Goal: Information Seeking & Learning: Find specific page/section

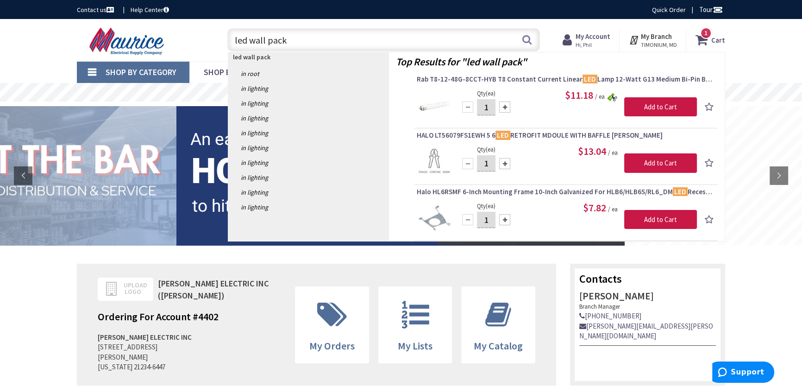
type input "led wall packs"
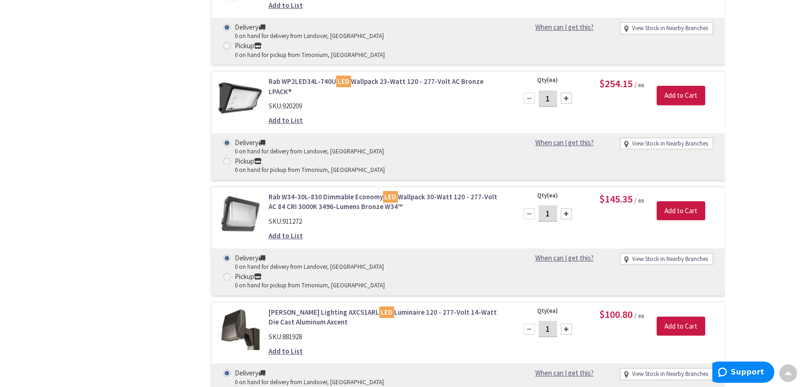
scroll to position [4857, 0]
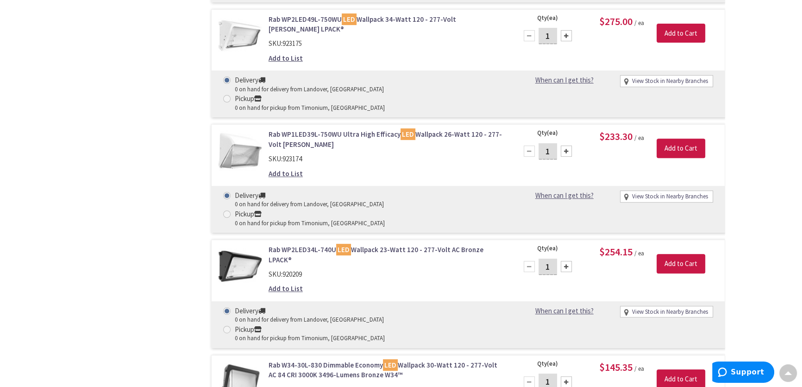
drag, startPoint x: 801, startPoint y: 327, endPoint x: 804, endPoint y: 289, distance: 38.1
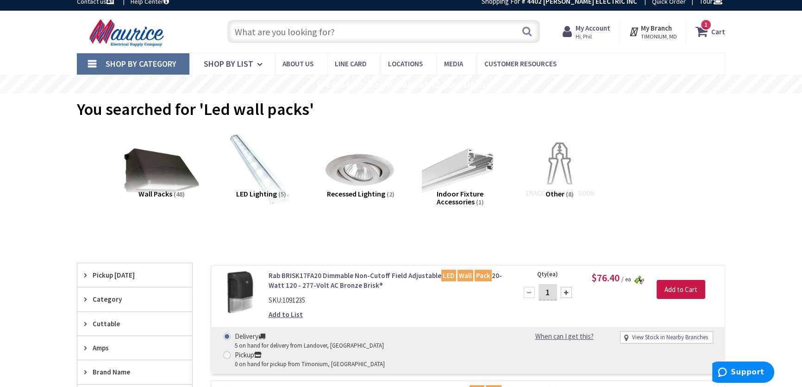
scroll to position [0, 0]
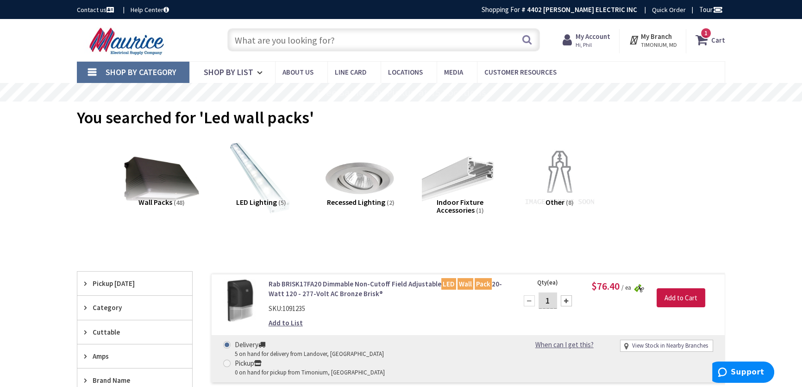
click at [230, 39] on input "text" at bounding box center [383, 39] width 313 height 23
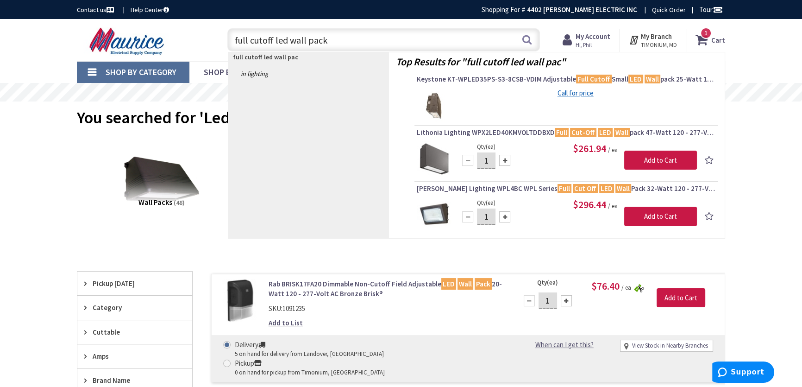
type input "full cutoff led wall packs"
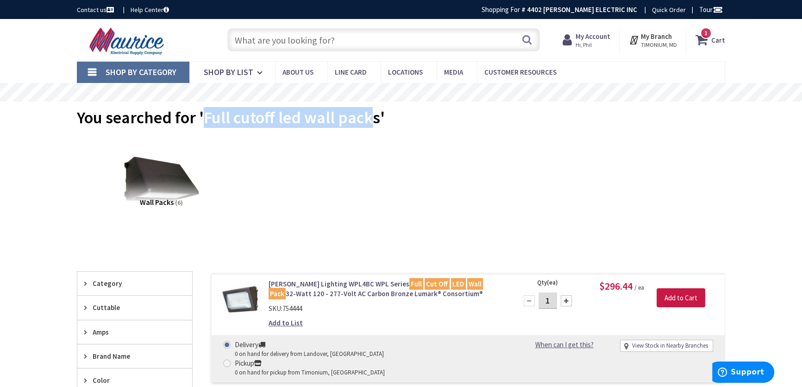
drag, startPoint x: 203, startPoint y: 116, endPoint x: 374, endPoint y: 122, distance: 170.6
click at [374, 122] on span "You searched for 'Full cutoff led wall packs'" at bounding box center [231, 117] width 308 height 21
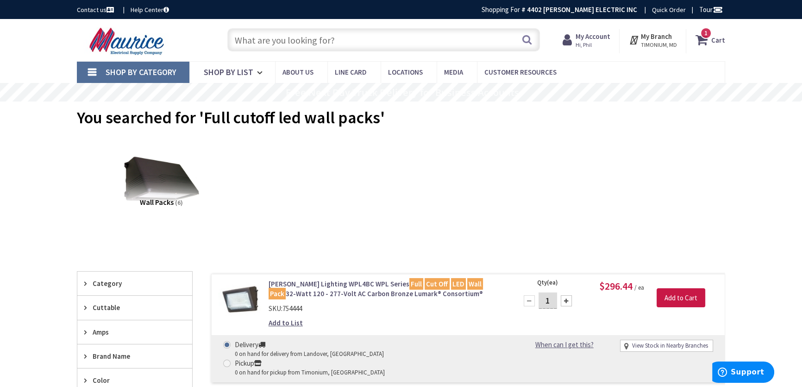
click at [380, 120] on span "You searched for 'Full cutoff led wall packs'" at bounding box center [231, 117] width 308 height 21
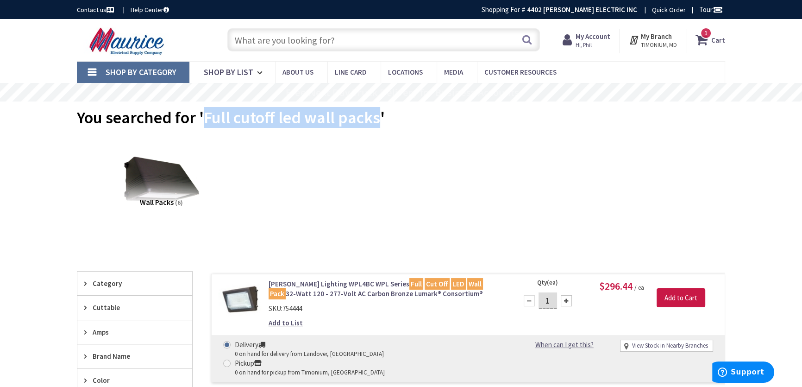
drag, startPoint x: 379, startPoint y: 120, endPoint x: 204, endPoint y: 122, distance: 174.7
click at [204, 122] on span "You searched for 'Full cutoff led wall packs'" at bounding box center [231, 117] width 308 height 21
copy span "Full cutoff led wall packs"
